Goal: Find specific page/section: Find specific page/section

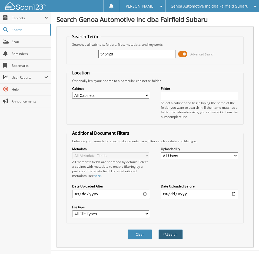
type input "546428"
click at [170, 236] on button "Search" at bounding box center [171, 235] width 24 height 10
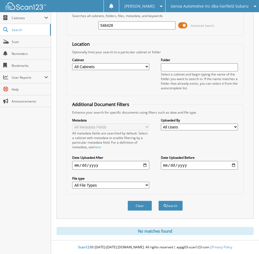
scroll to position [29, 0]
click at [19, 19] on span "Cabinets" at bounding box center [28, 18] width 33 height 5
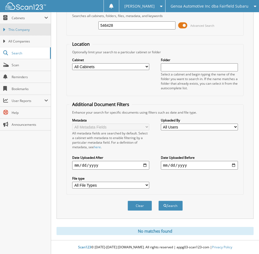
click at [19, 32] on span "This Company" at bounding box center [28, 29] width 40 height 5
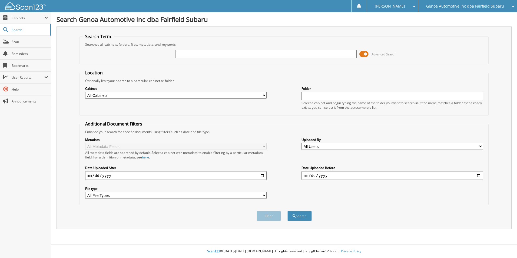
click at [192, 53] on input "text" at bounding box center [266, 54] width 182 height 8
type input "V2559"
click at [288, 211] on button "Search" at bounding box center [300, 216] width 24 height 10
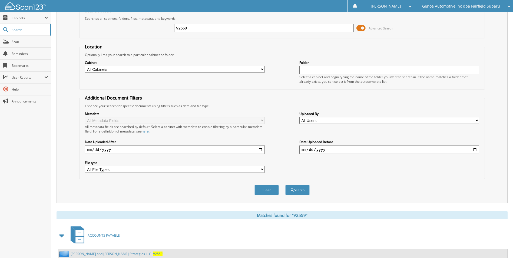
scroll to position [44, 0]
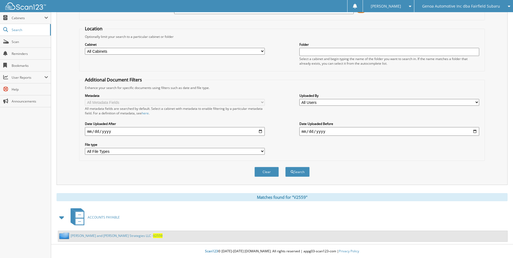
click at [90, 235] on link "Dodd and Chaaban Strategies LLC - V2559" at bounding box center [117, 236] width 92 height 5
